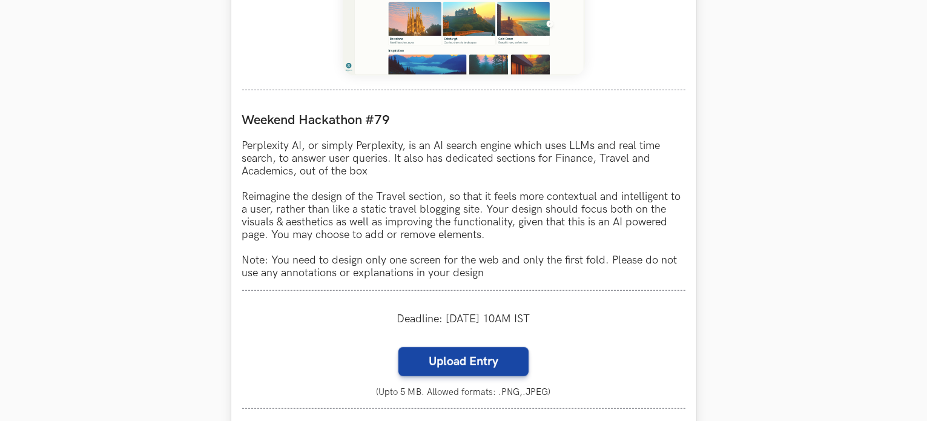
scroll to position [627, 0]
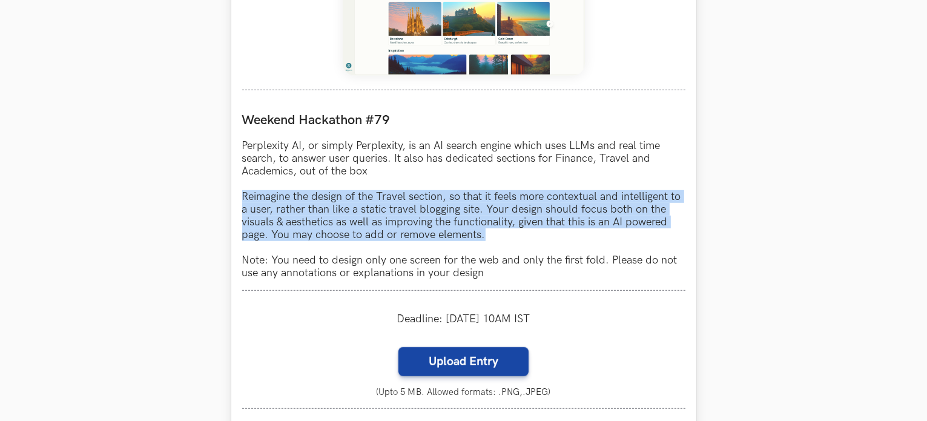
drag, startPoint x: 242, startPoint y: 197, endPoint x: 500, endPoint y: 237, distance: 261.1
click at [500, 237] on p "Perplexity AI, or simply Perplexity, is an AI search engine which uses LLMs and…" at bounding box center [463, 209] width 443 height 140
copy p "Reimagine the design of the Travel section, so that it feels more contextual an…"
click at [450, 226] on p "Perplexity AI, or simply Perplexity, is an AI search engine which uses LLMs and…" at bounding box center [463, 209] width 443 height 140
drag, startPoint x: 241, startPoint y: 196, endPoint x: 510, endPoint y: 244, distance: 273.2
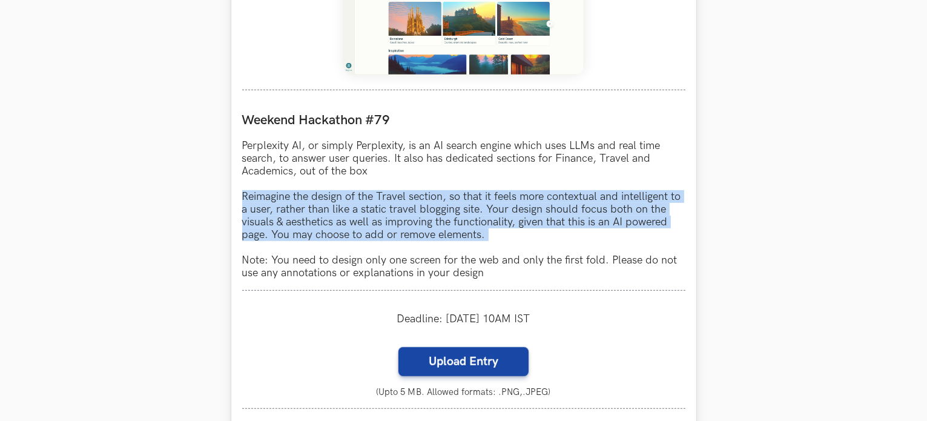
click at [510, 244] on div "Perplexity AI LIVE Weekend Hackathon #79 Perplexity AI, or simply Perplexity, i…" at bounding box center [463, 174] width 465 height 638
copy p "Reimagine the design of the Travel section, so that it feels more contextual an…"
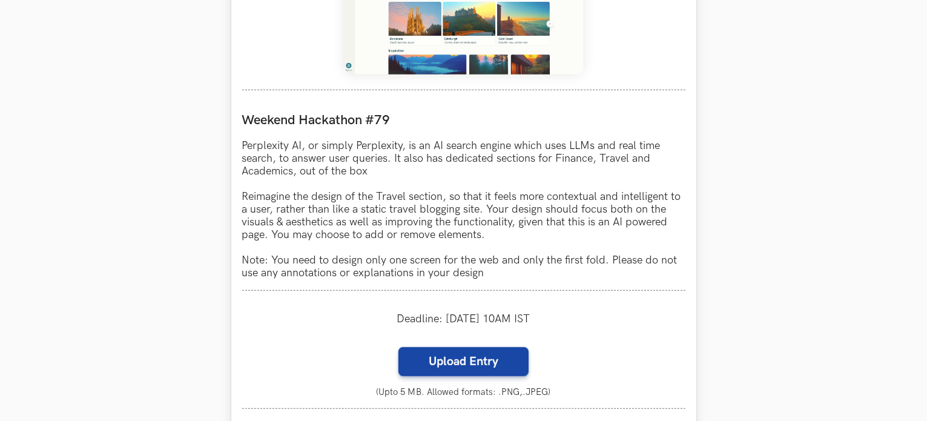
click at [618, 176] on p "Perplexity AI, or simply Perplexity, is an AI search engine which uses LLMs and…" at bounding box center [463, 209] width 443 height 140
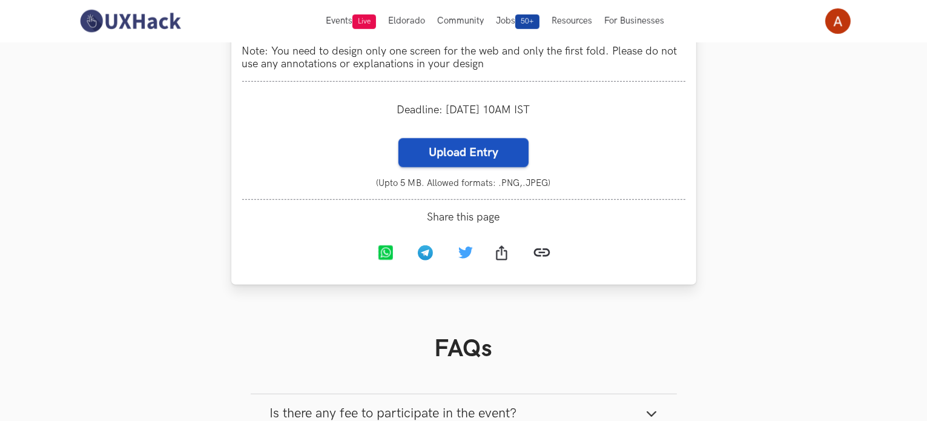
scroll to position [835, 0]
click at [452, 157] on label "Upload Entry" at bounding box center [463, 153] width 130 height 29
click at [398, 139] on input "Upload Entry" at bounding box center [398, 138] width 1 height 1
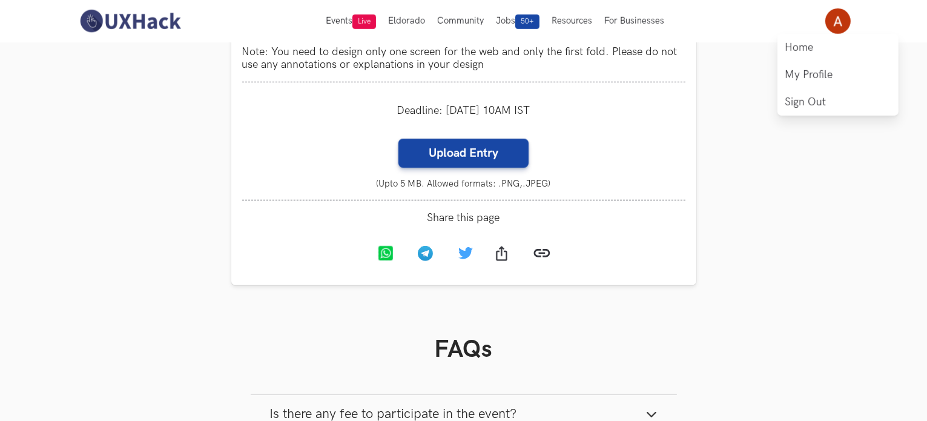
click at [836, 27] on img at bounding box center [837, 20] width 25 height 25
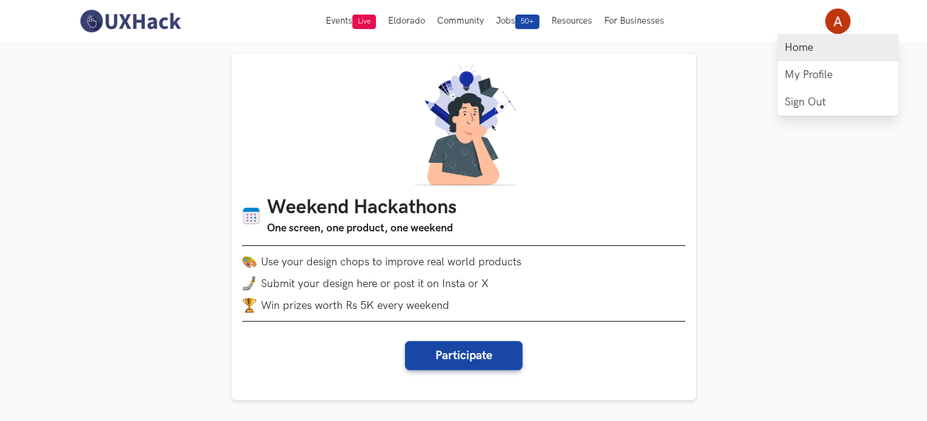
click at [804, 50] on link "Home" at bounding box center [837, 47] width 121 height 27
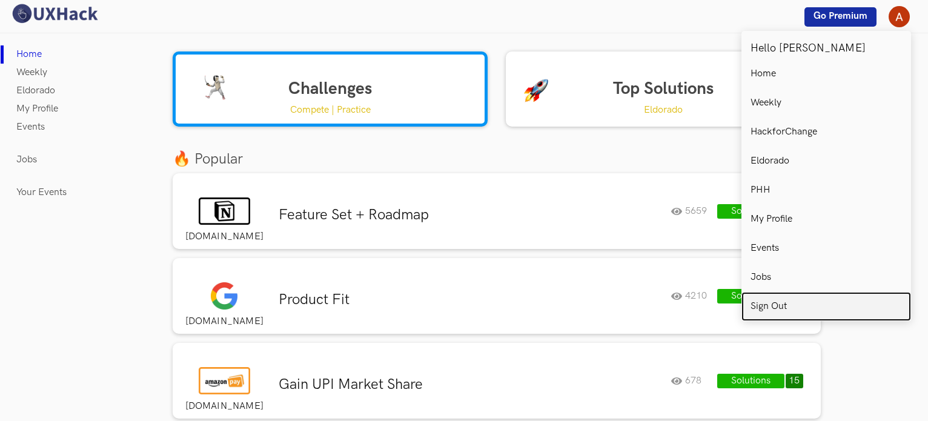
click at [759, 307] on p "Sign Out" at bounding box center [768, 306] width 36 height 11
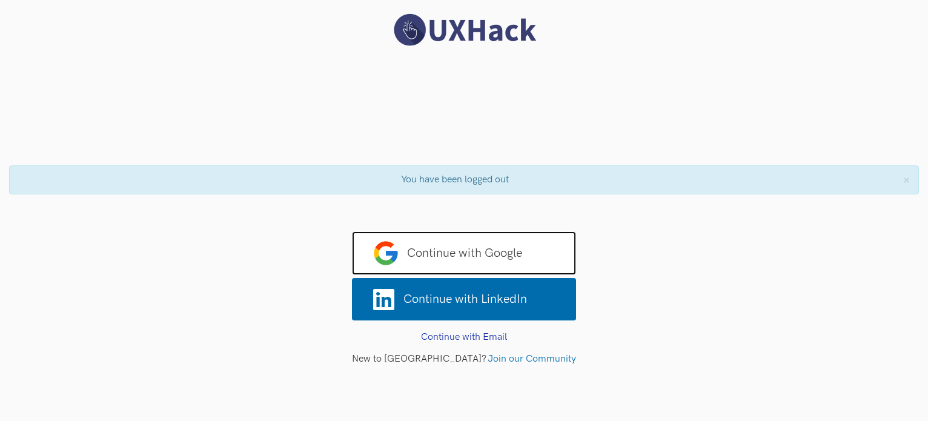
click at [440, 263] on span "Continue with Google" at bounding box center [464, 253] width 224 height 44
